Goal: Task Accomplishment & Management: Use online tool/utility

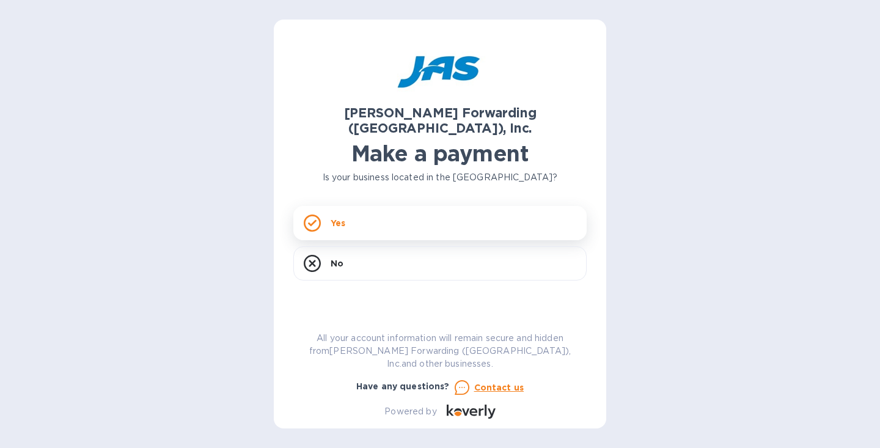
click at [340, 214] on div "Yes" at bounding box center [439, 223] width 293 height 34
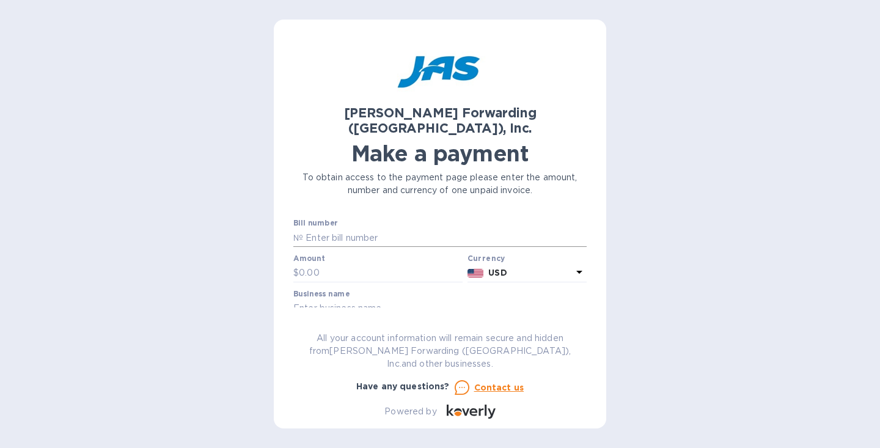
click at [334, 229] on input "text" at bounding box center [445, 238] width 284 height 18
paste input "Customer has requested that we handle the delivery portion in [US_STATE]. I hav…"
type input "C"
type input "CLT503377762"
type input "436.00"
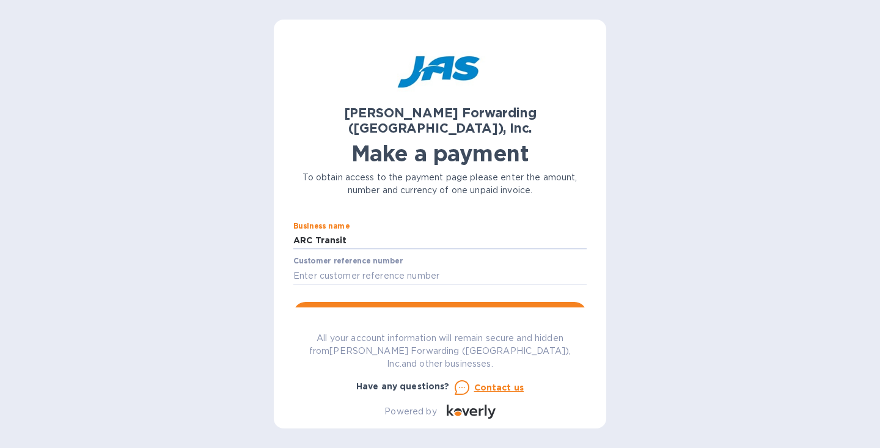
scroll to position [71, 0]
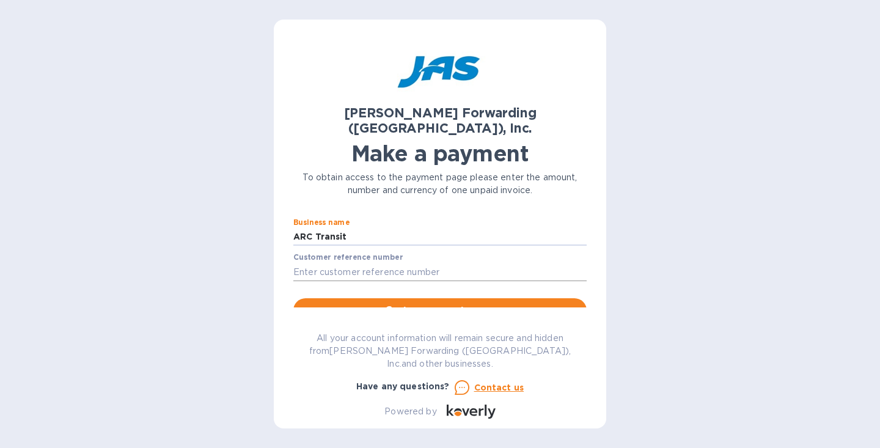
type input "ARC Transit"
click at [345, 263] on input "text" at bounding box center [439, 272] width 293 height 18
type input "581258"
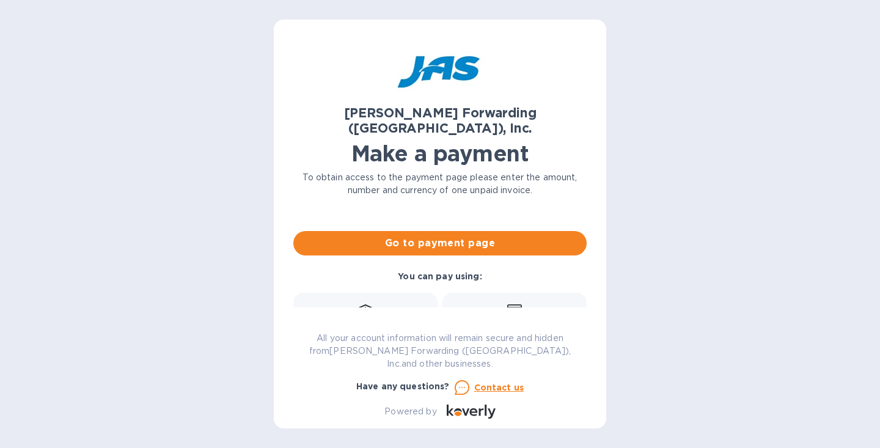
scroll to position [136, 0]
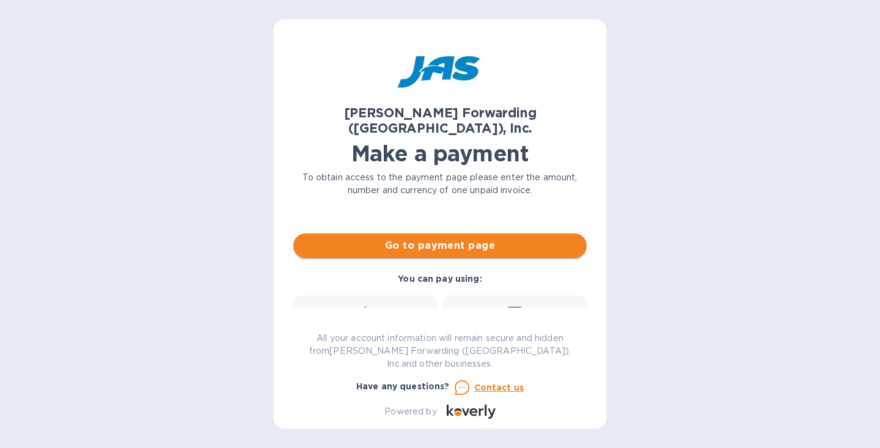
click at [433, 238] on span "Go to payment page" at bounding box center [440, 245] width 274 height 15
